Goal: Information Seeking & Learning: Learn about a topic

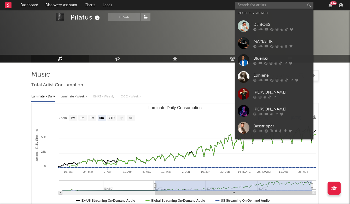
select select "6m"
select select "1w"
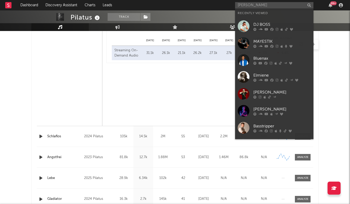
scroll to position [404, 0]
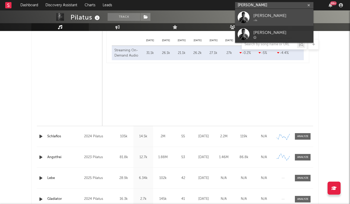
type input "[PERSON_NAME]"
click at [268, 13] on div "[PERSON_NAME]" at bounding box center [281, 16] width 57 height 6
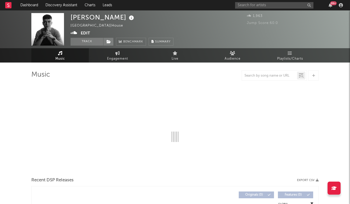
select select "1w"
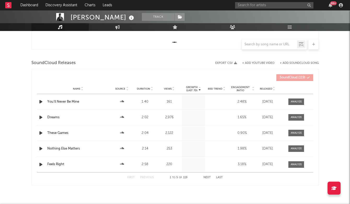
scroll to position [169, 0]
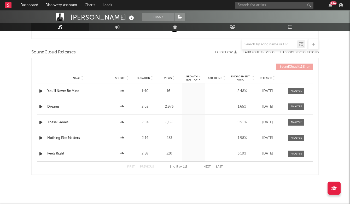
click at [193, 79] on p "(Last 7d)" at bounding box center [192, 79] width 12 height 3
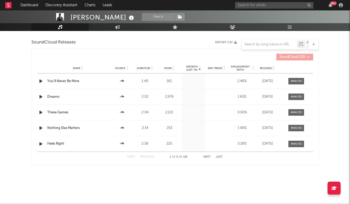
scroll to position [179, 0]
click at [251, 5] on input "text" at bounding box center [274, 5] width 78 height 7
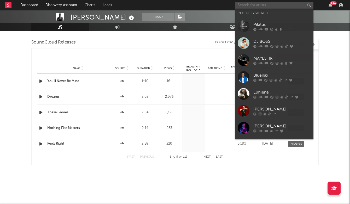
paste input "[PERSON_NAME]"
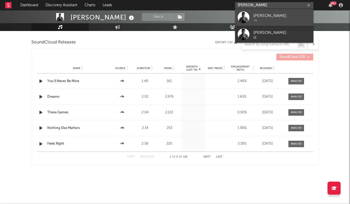
type input "[PERSON_NAME]"
click at [258, 18] on div "[PERSON_NAME]" at bounding box center [281, 16] width 57 height 6
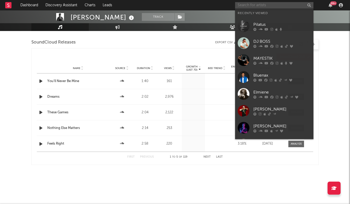
click at [254, 5] on input "text" at bounding box center [274, 5] width 78 height 7
paste input "[PERSON_NAME]"
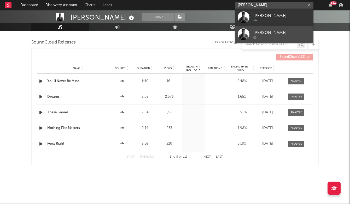
type input "[PERSON_NAME]"
click at [251, 27] on link "[PERSON_NAME]" at bounding box center [274, 34] width 78 height 17
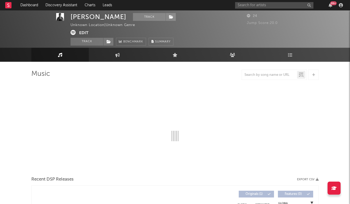
select select "1w"
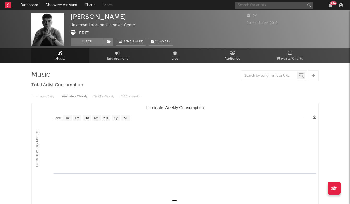
click at [254, 7] on input "text" at bounding box center [274, 5] width 78 height 7
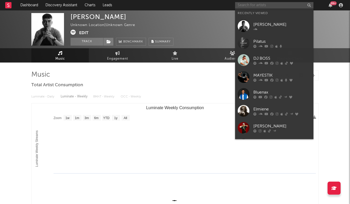
paste input "[URL][DOMAIN_NAME]"
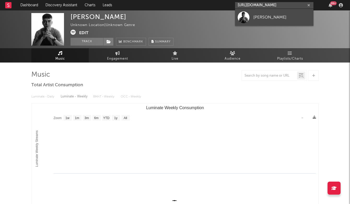
type input "[URL][DOMAIN_NAME]"
click at [267, 14] on link "[PERSON_NAME]" at bounding box center [274, 17] width 78 height 17
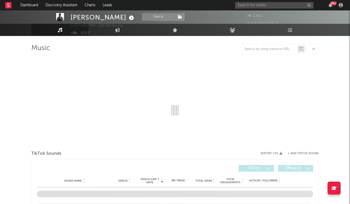
select select "1w"
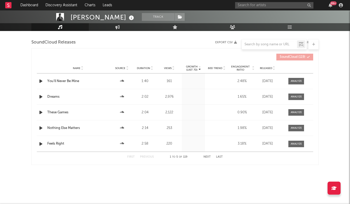
scroll to position [179, 0]
click at [194, 68] on div "Growth (Last 7d)" at bounding box center [192, 68] width 12 height 6
click at [194, 68] on p "(Last 7d)" at bounding box center [192, 69] width 12 height 3
click at [205, 158] on button "Next" at bounding box center [206, 157] width 7 height 3
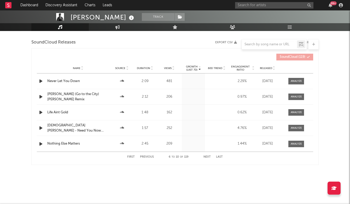
click at [205, 158] on button "Next" at bounding box center [206, 157] width 7 height 3
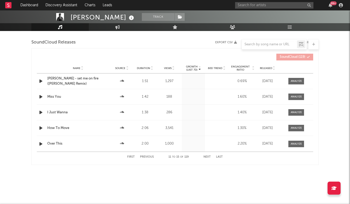
click at [205, 158] on button "Next" at bounding box center [206, 157] width 7 height 3
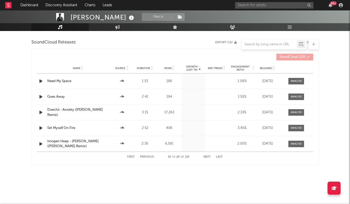
click at [205, 158] on button "Next" at bounding box center [206, 157] width 7 height 3
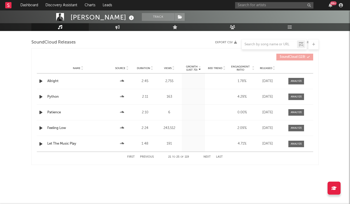
click at [205, 158] on button "Next" at bounding box center [206, 157] width 7 height 3
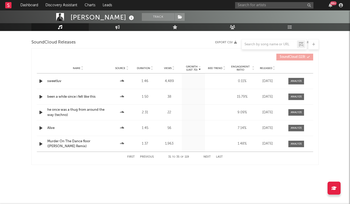
click at [205, 158] on button "Next" at bounding box center [206, 157] width 7 height 3
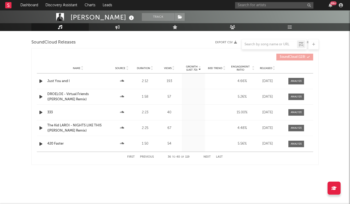
click at [205, 158] on button "Next" at bounding box center [206, 157] width 7 height 3
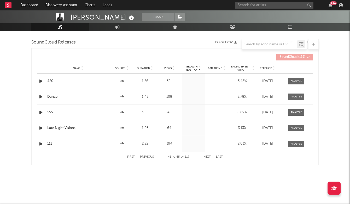
click at [205, 158] on button "Next" at bounding box center [206, 157] width 7 height 3
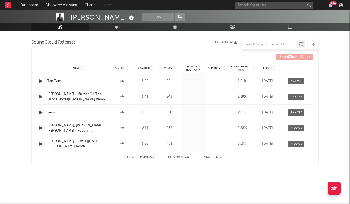
click at [205, 158] on button "Next" at bounding box center [206, 157] width 7 height 3
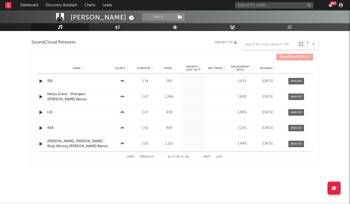
click at [129, 155] on div "First Previous 61 to 65 of 119 Next Last" at bounding box center [175, 157] width 96 height 10
click at [134, 157] on button "First" at bounding box center [131, 157] width 8 height 3
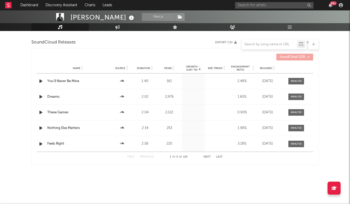
click at [167, 68] on span "Views" at bounding box center [168, 68] width 8 height 3
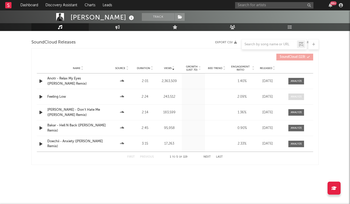
click at [295, 97] on div at bounding box center [296, 97] width 11 height 4
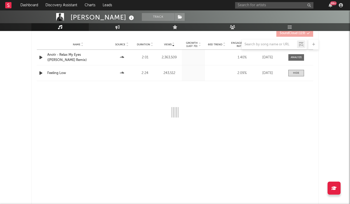
select select "6m"
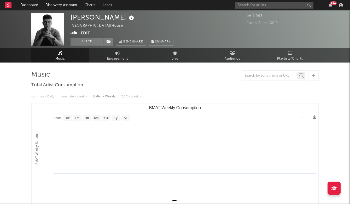
scroll to position [0, 0]
click at [290, 56] on span "Playlists/Charts" at bounding box center [290, 59] width 26 height 6
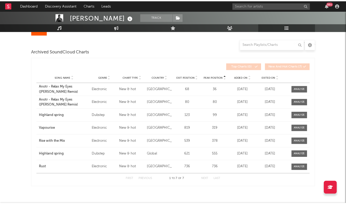
scroll to position [70, 0]
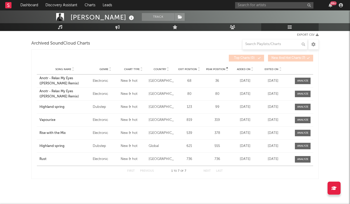
click at [53, 72] on div "Song Name Genre Chart Type Country Exit Position Peak Position Added On Exited …" at bounding box center [175, 69] width 276 height 10
click at [61, 69] on span "Song Name" at bounding box center [63, 69] width 16 height 3
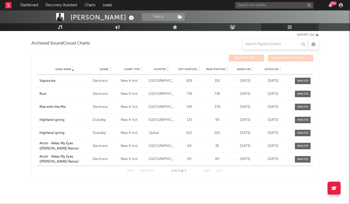
click at [61, 69] on span "Song Name" at bounding box center [63, 69] width 16 height 3
